Goal: Information Seeking & Learning: Learn about a topic

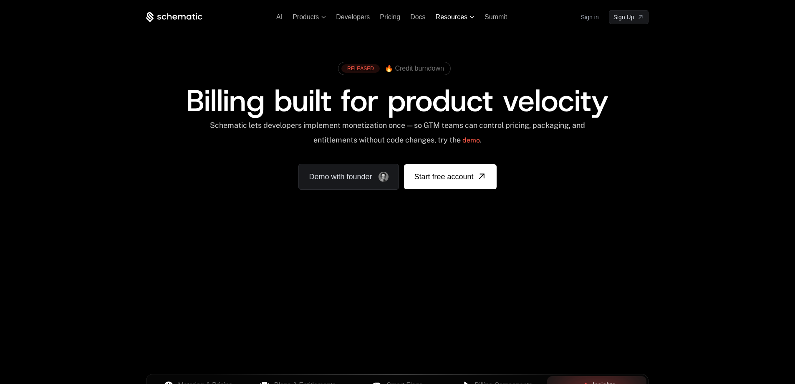
click at [441, 17] on span "Resources" at bounding box center [452, 17] width 32 height 8
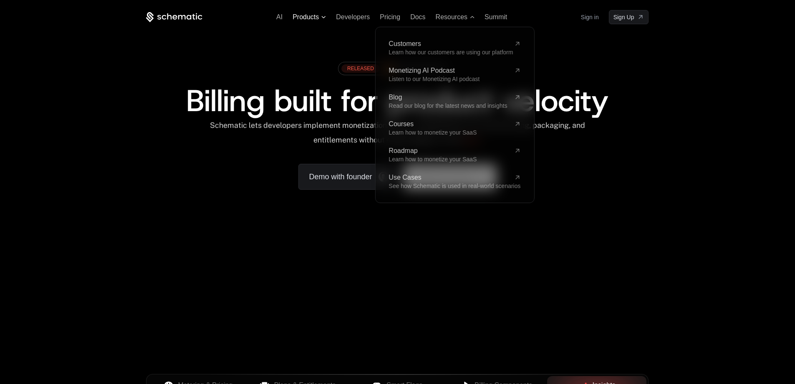
click at [306, 15] on span "Products" at bounding box center [306, 17] width 26 height 8
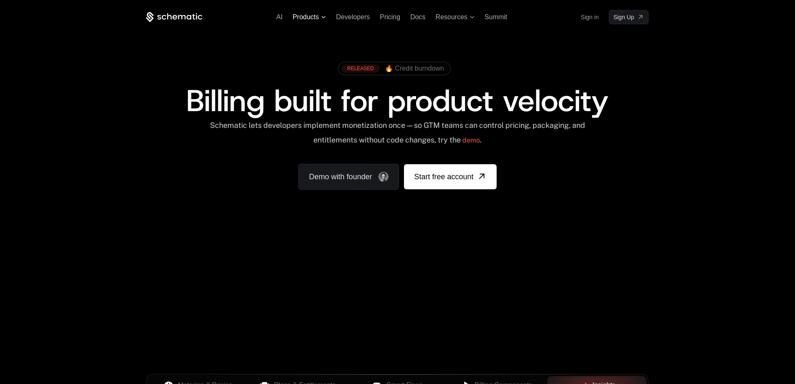
click at [308, 15] on span "Products" at bounding box center [306, 17] width 26 height 8
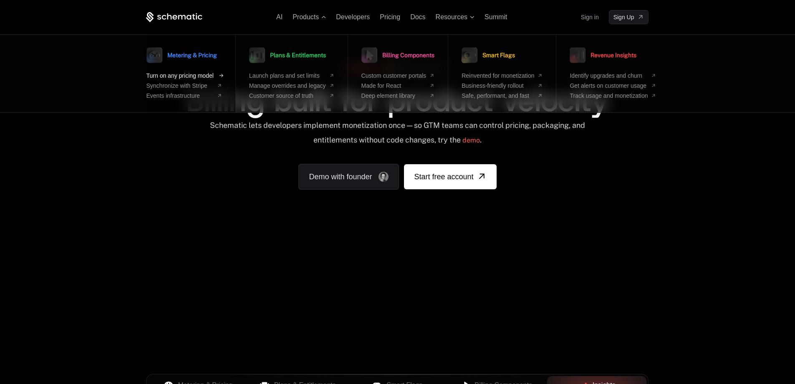
click at [204, 79] on span "Turn on any pricing model" at bounding box center [180, 75] width 67 height 7
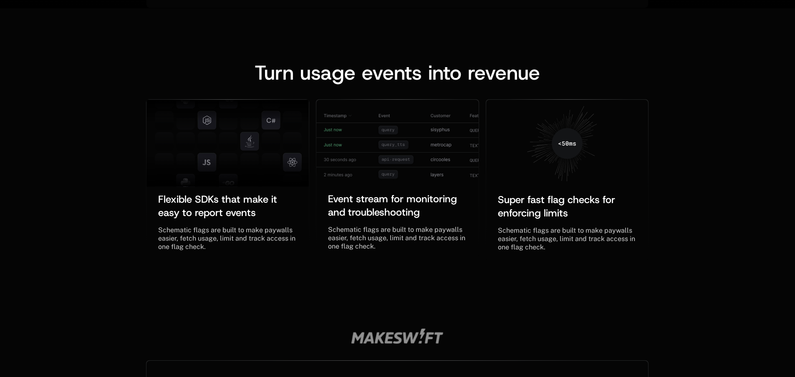
scroll to position [139, 0]
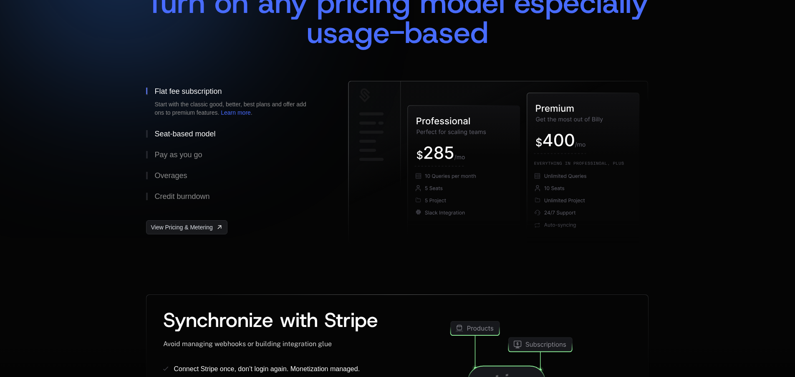
click at [162, 135] on div "Seat-based model" at bounding box center [184, 134] width 61 height 8
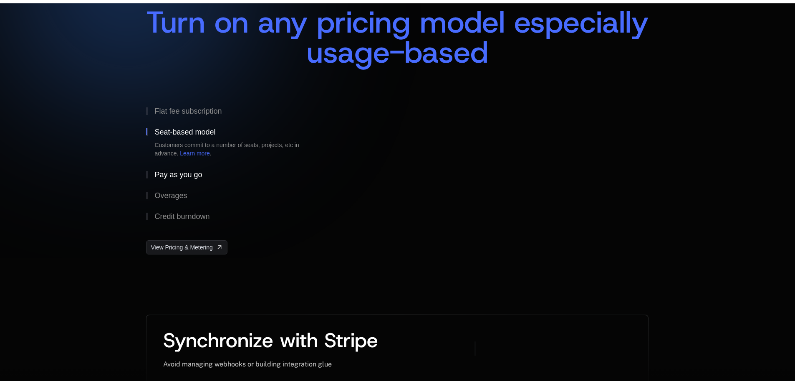
scroll to position [0, 0]
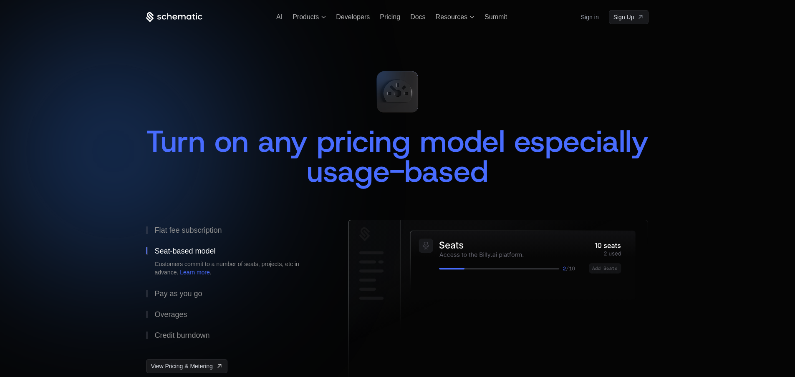
click at [160, 20] on icon at bounding box center [174, 17] width 56 height 10
